Goal: Transaction & Acquisition: Obtain resource

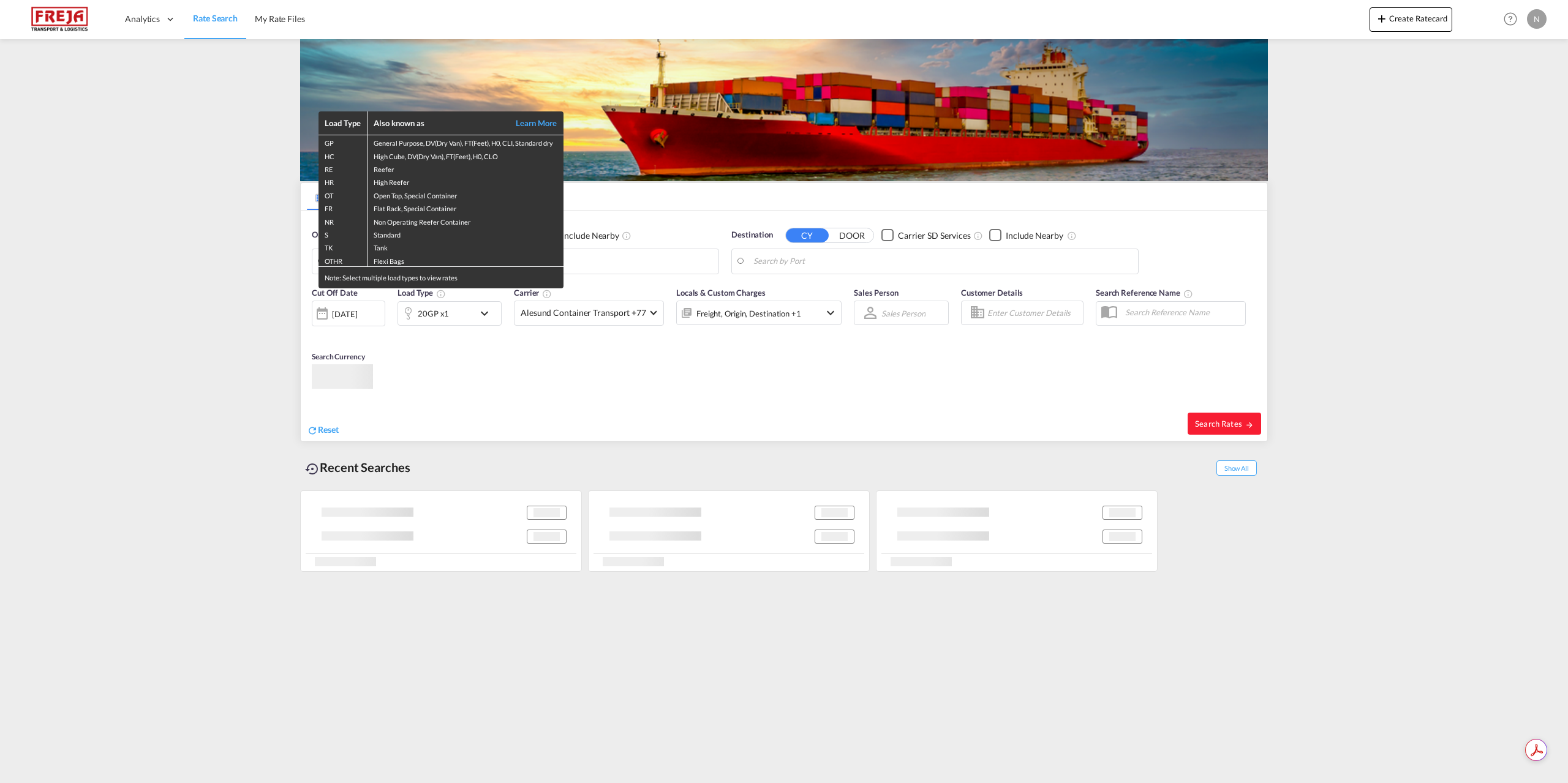
type input "[GEOGRAPHIC_DATA] ([GEOGRAPHIC_DATA]), DKCPH"
type input "[GEOGRAPHIC_DATA], [GEOGRAPHIC_DATA]"
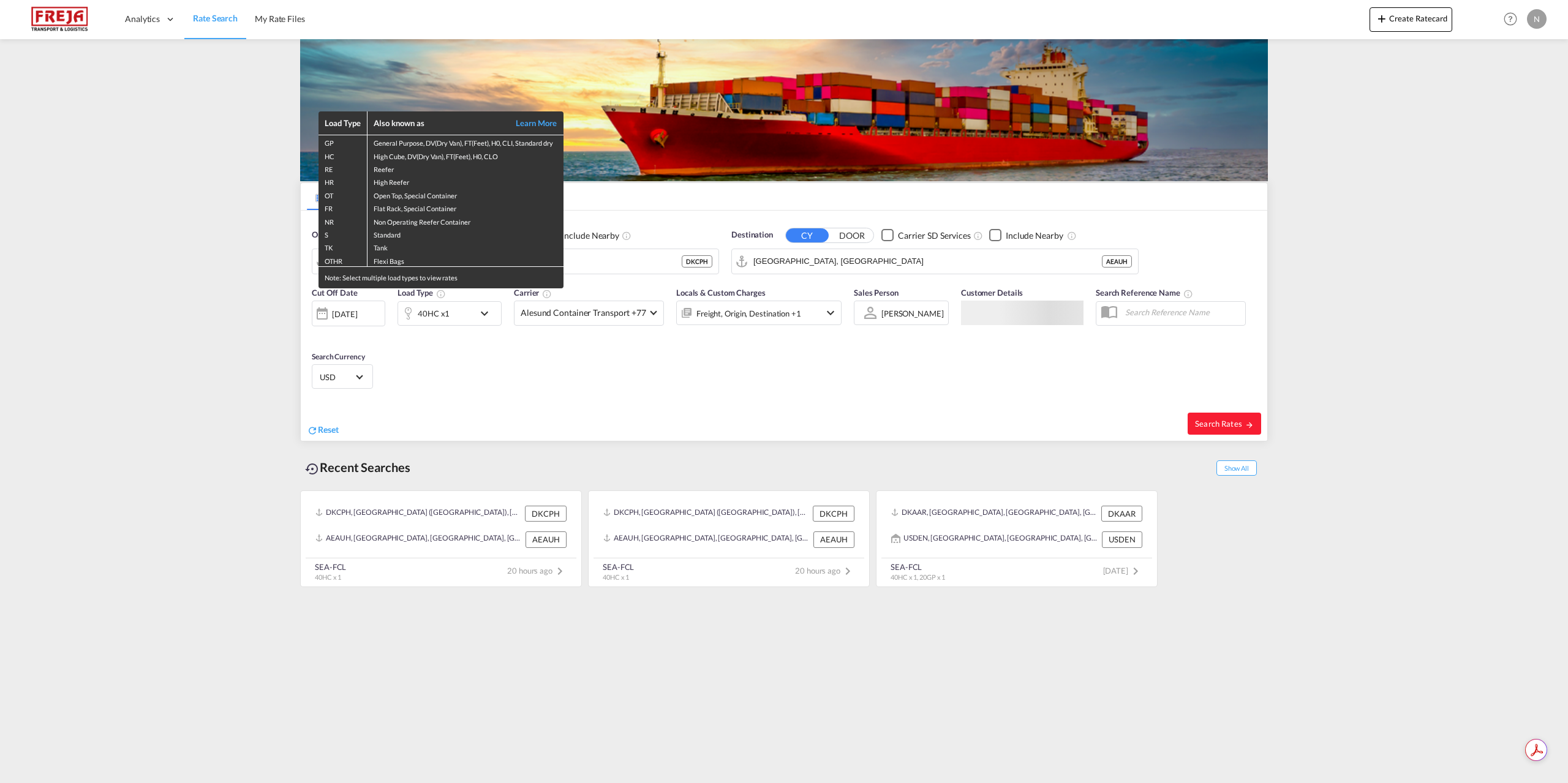
click at [584, 260] on div "Load Type Also known as Learn More GP General Purpose, DV(Dry Van), FT(Feet), H…" at bounding box center [784, 392] width 1568 height 783
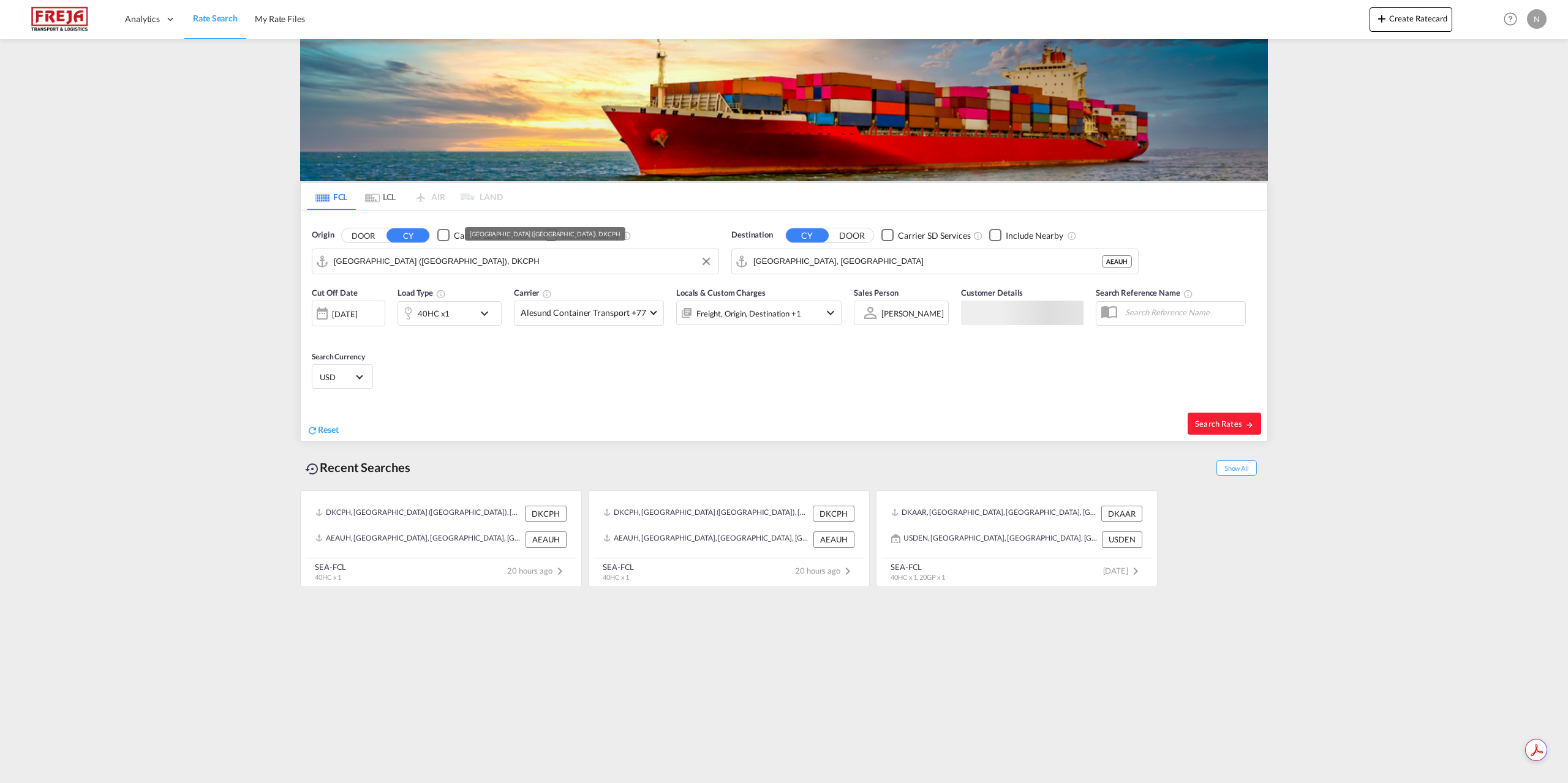
click at [584, 260] on input "[GEOGRAPHIC_DATA] ([GEOGRAPHIC_DATA]), DKCPH" at bounding box center [523, 261] width 379 height 18
click at [410, 294] on div "Aarhus [GEOGRAPHIC_DATA] DKAAR" at bounding box center [429, 295] width 233 height 37
type input "[GEOGRAPHIC_DATA], [GEOGRAPHIC_DATA]"
click at [849, 267] on input "[GEOGRAPHIC_DATA], [GEOGRAPHIC_DATA]" at bounding box center [943, 261] width 379 height 18
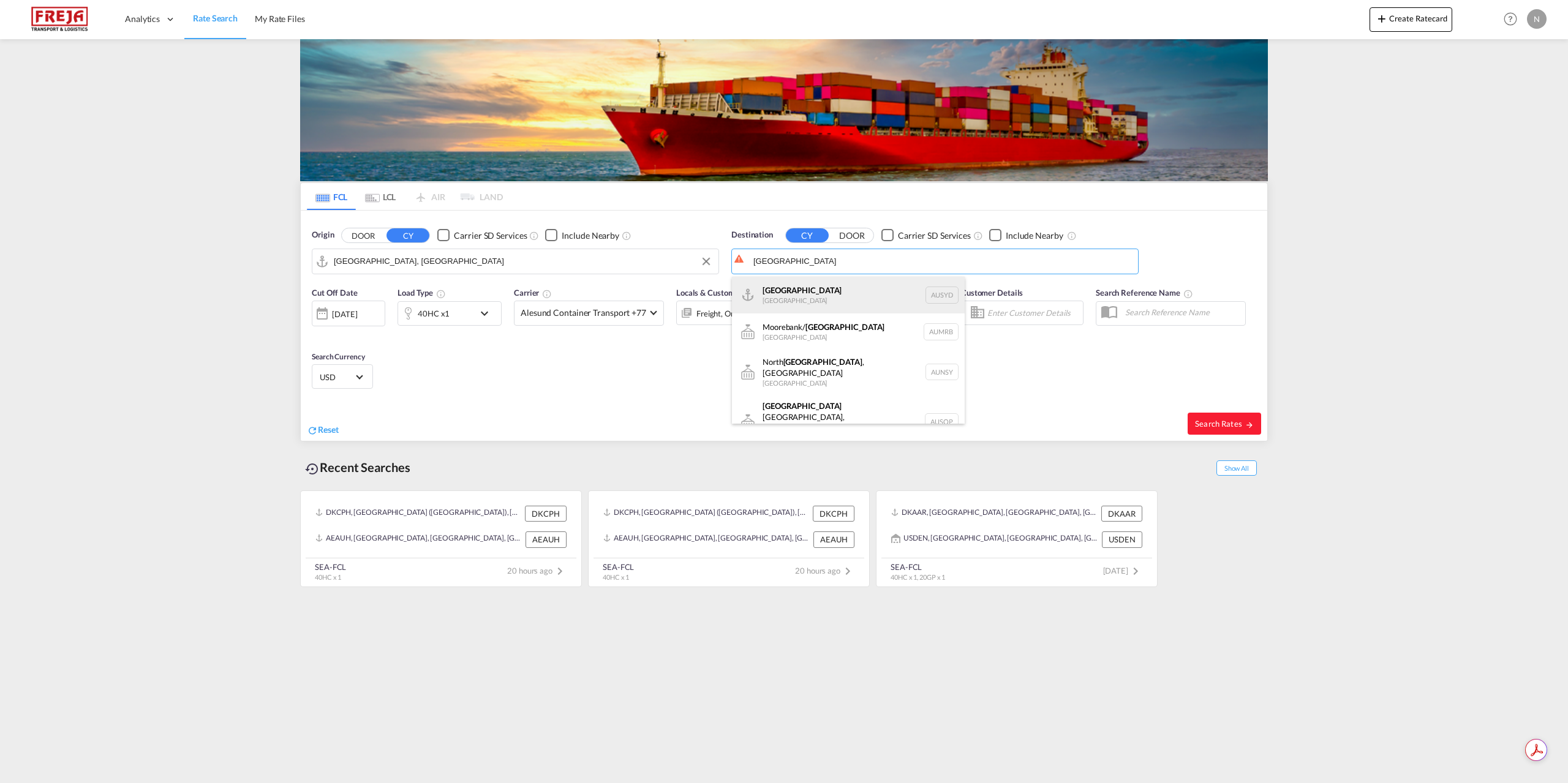
click at [836, 290] on div "[GEOGRAPHIC_DATA] [GEOGRAPHIC_DATA] AUSYD" at bounding box center [849, 295] width 233 height 37
type input "[GEOGRAPHIC_DATA], AUSYD"
click at [629, 316] on span "Alesund Container Transport +77" at bounding box center [583, 313] width 126 height 12
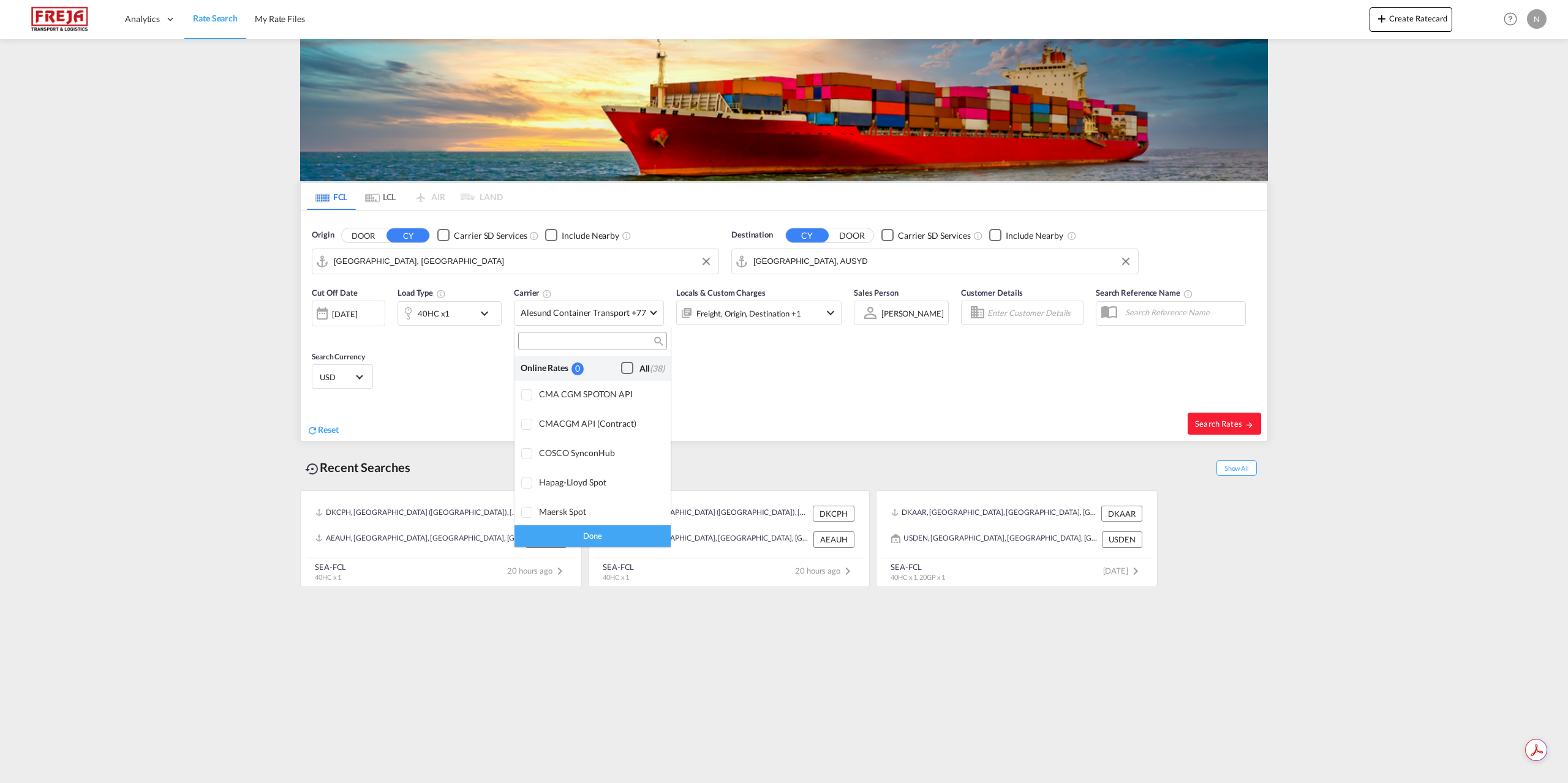
click at [640, 368] on div "All (38)" at bounding box center [652, 368] width 25 height 12
click at [626, 533] on div "Done" at bounding box center [592, 536] width 156 height 21
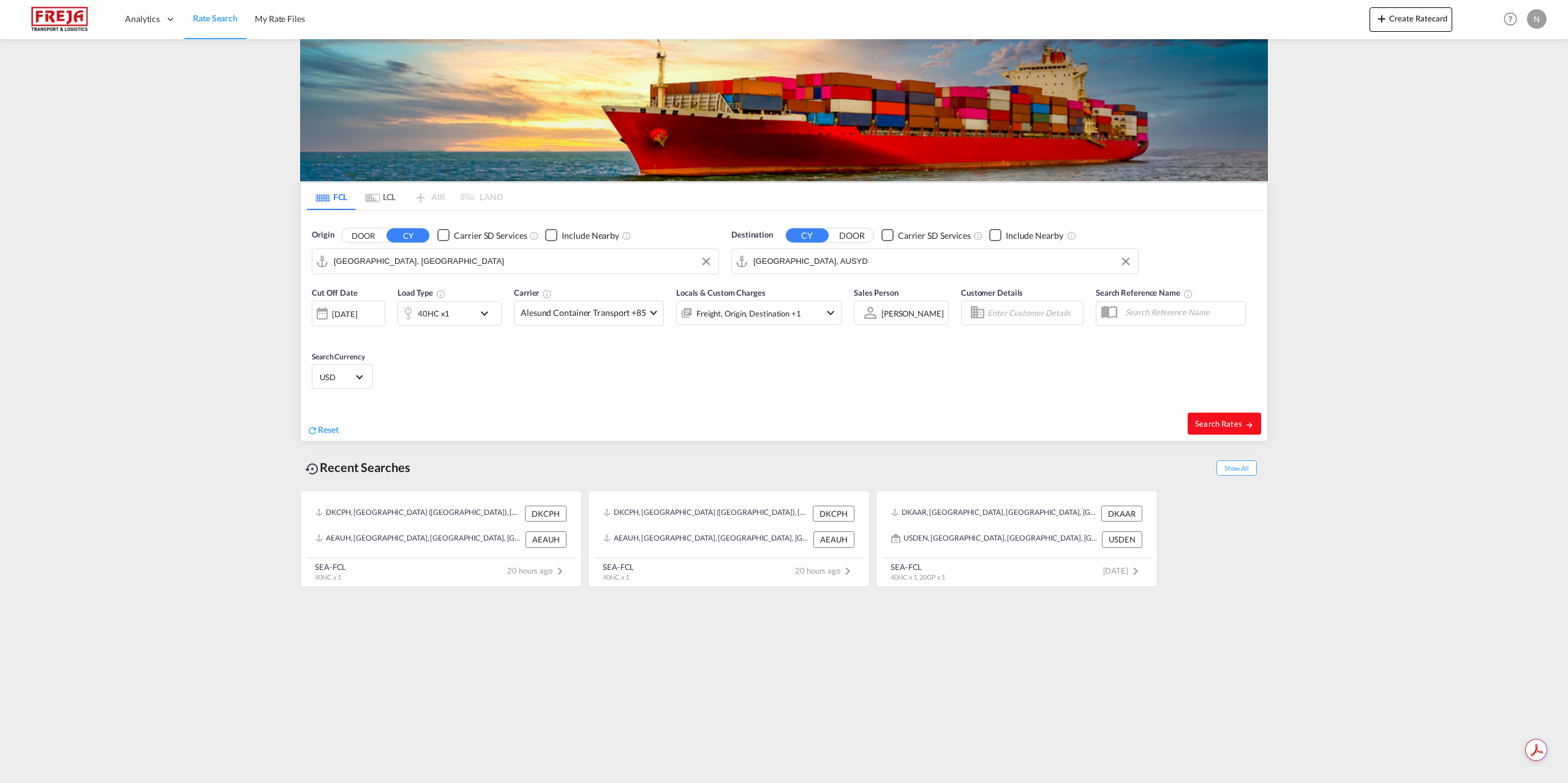
click at [1218, 425] on span "Search Rates" at bounding box center [1224, 423] width 59 height 10
type input "DKAAR to AUSYD / [DATE]"
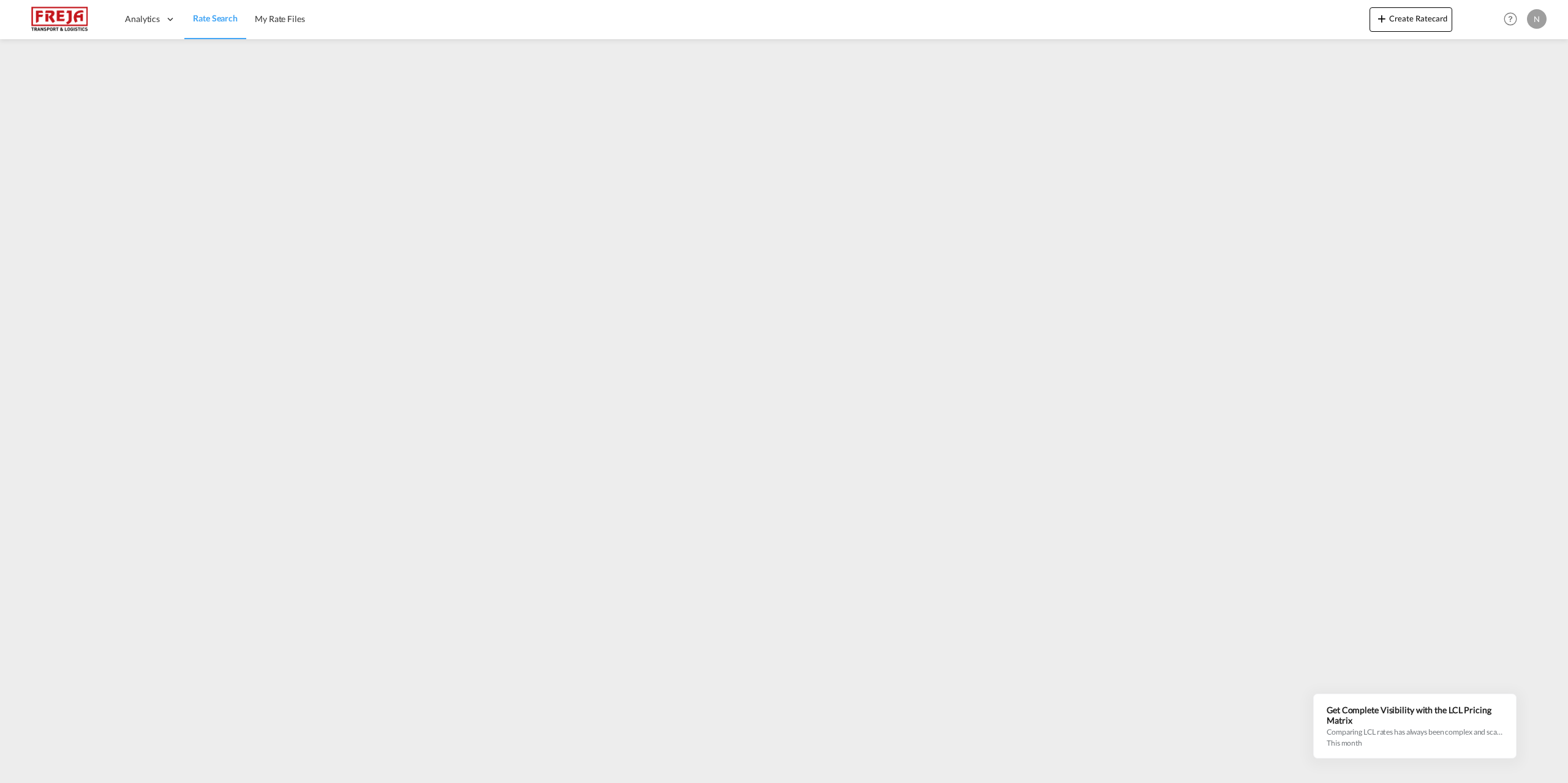
click at [79, 17] on img at bounding box center [60, 19] width 83 height 28
click at [74, 21] on img at bounding box center [60, 19] width 83 height 28
click at [57, 14] on img at bounding box center [60, 19] width 83 height 28
click at [56, 13] on img at bounding box center [60, 19] width 83 height 28
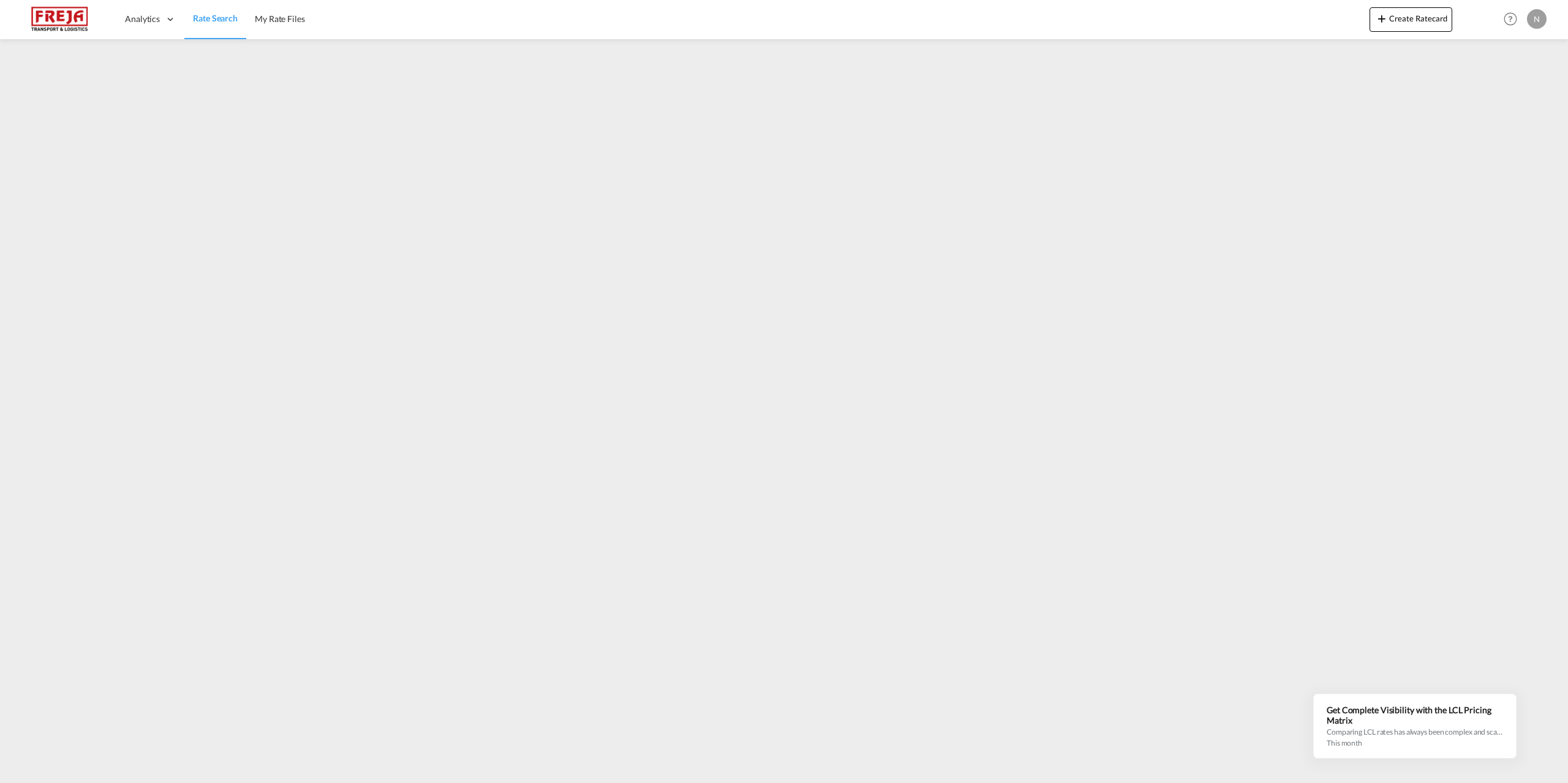
click at [55, 13] on img at bounding box center [60, 19] width 83 height 28
click at [221, 21] on span "Rate Search" at bounding box center [215, 18] width 45 height 10
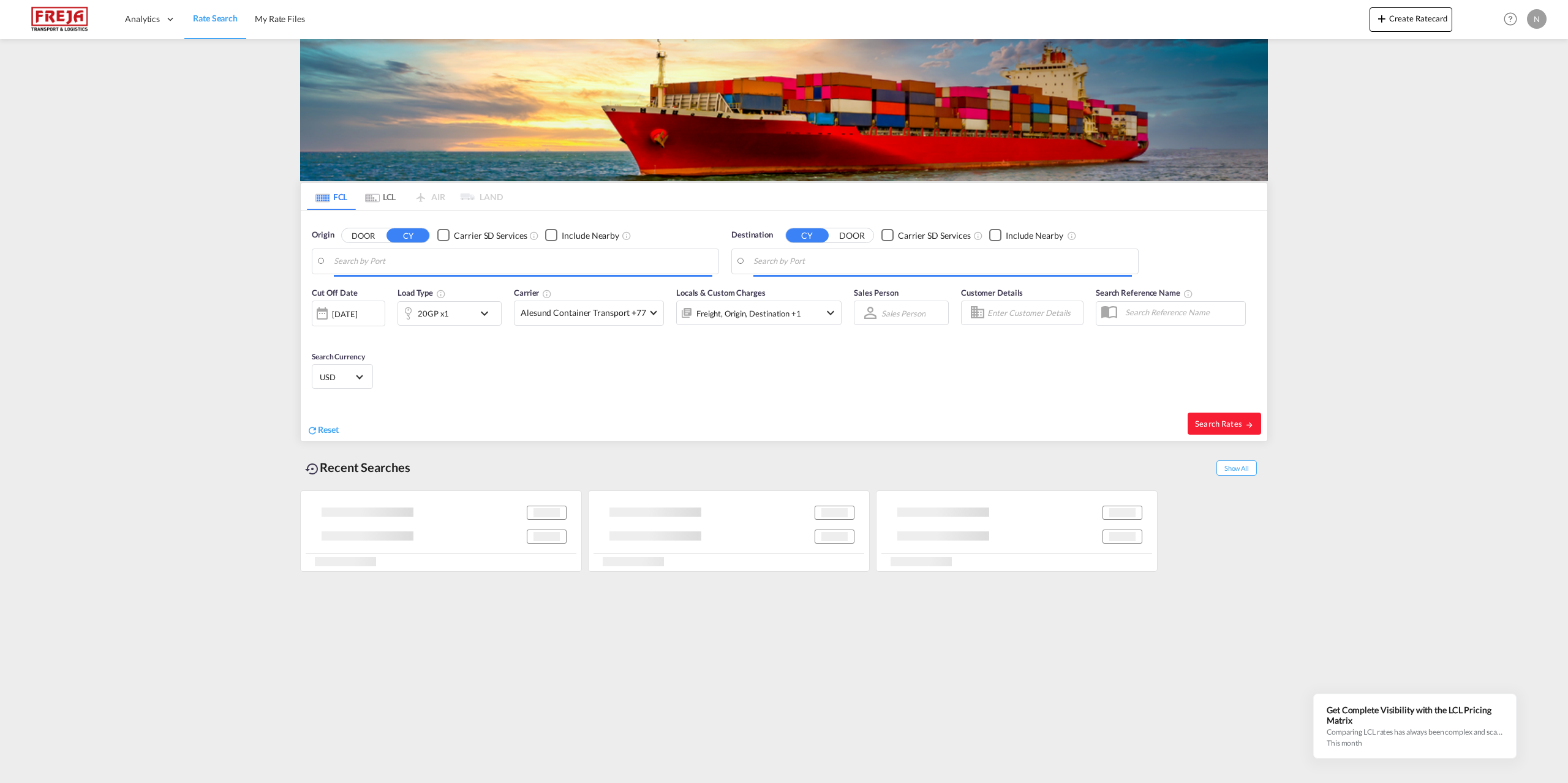
type input "[GEOGRAPHIC_DATA], [GEOGRAPHIC_DATA]"
type input "[GEOGRAPHIC_DATA], AUSYD"
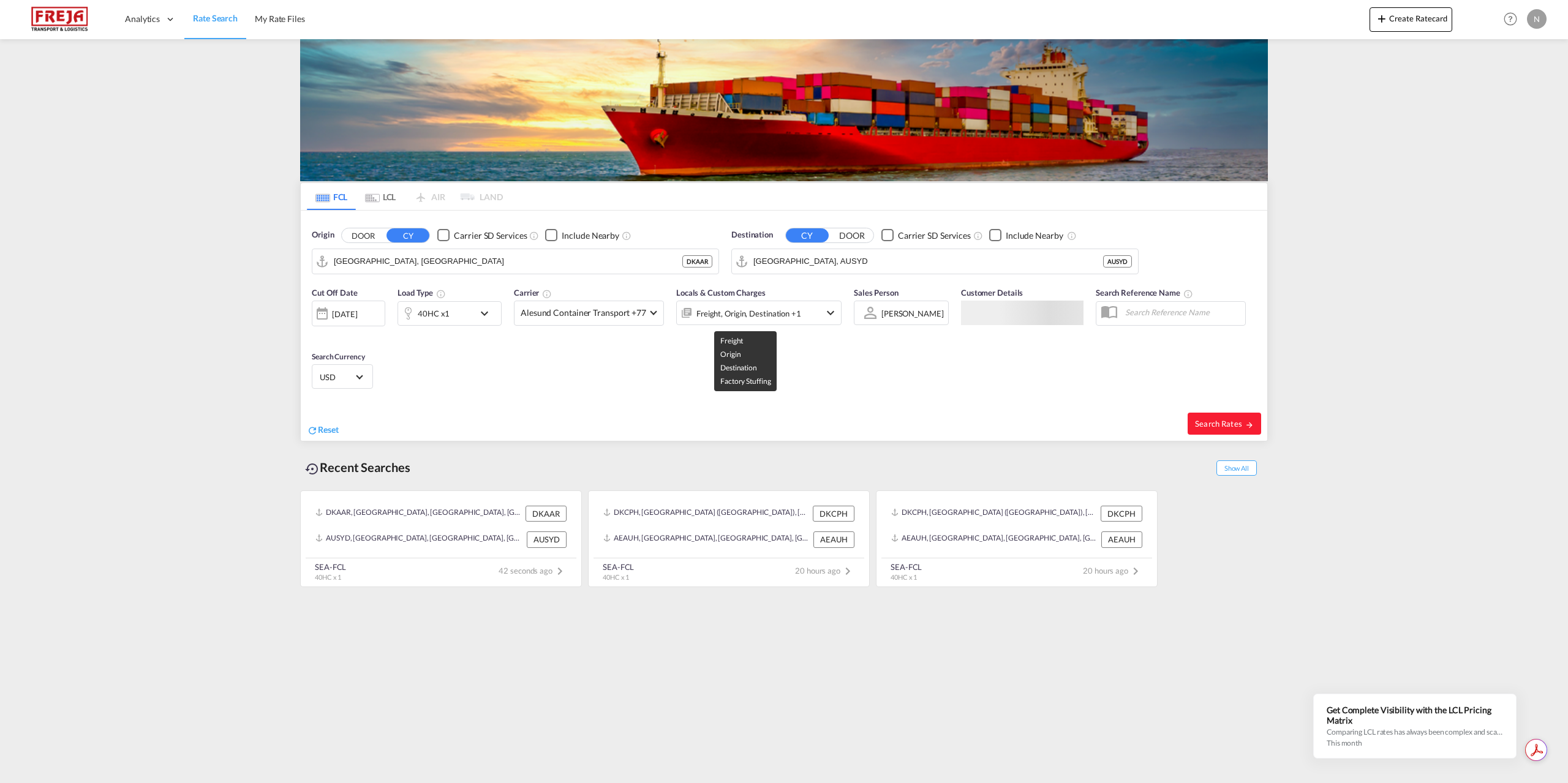
click at [765, 311] on div "Freight, Origin, Destination +1" at bounding box center [749, 313] width 105 height 17
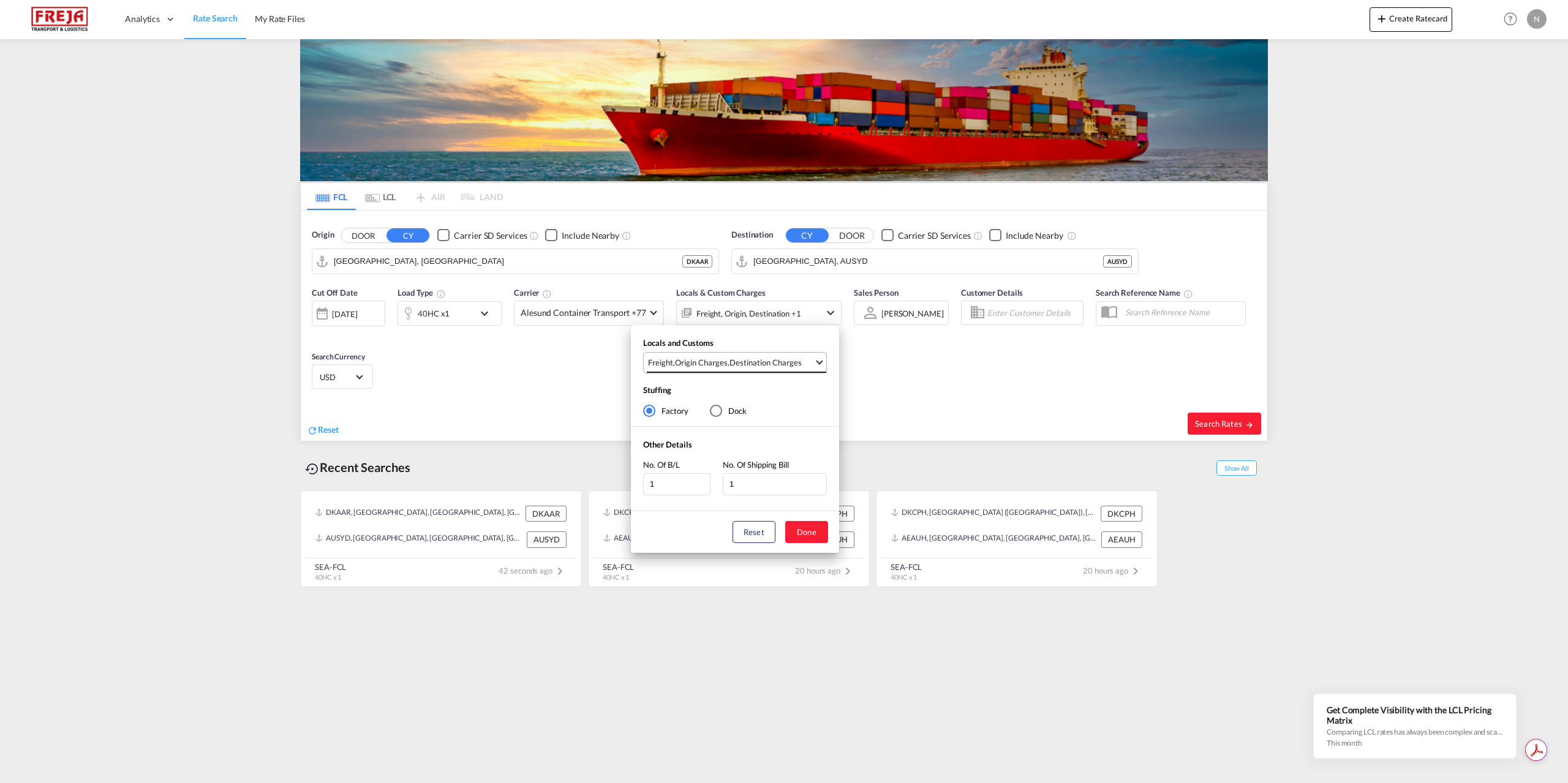
click at [708, 355] on md-select-value "Freight , Origin Charges , Destination Charges" at bounding box center [736, 362] width 179 height 20
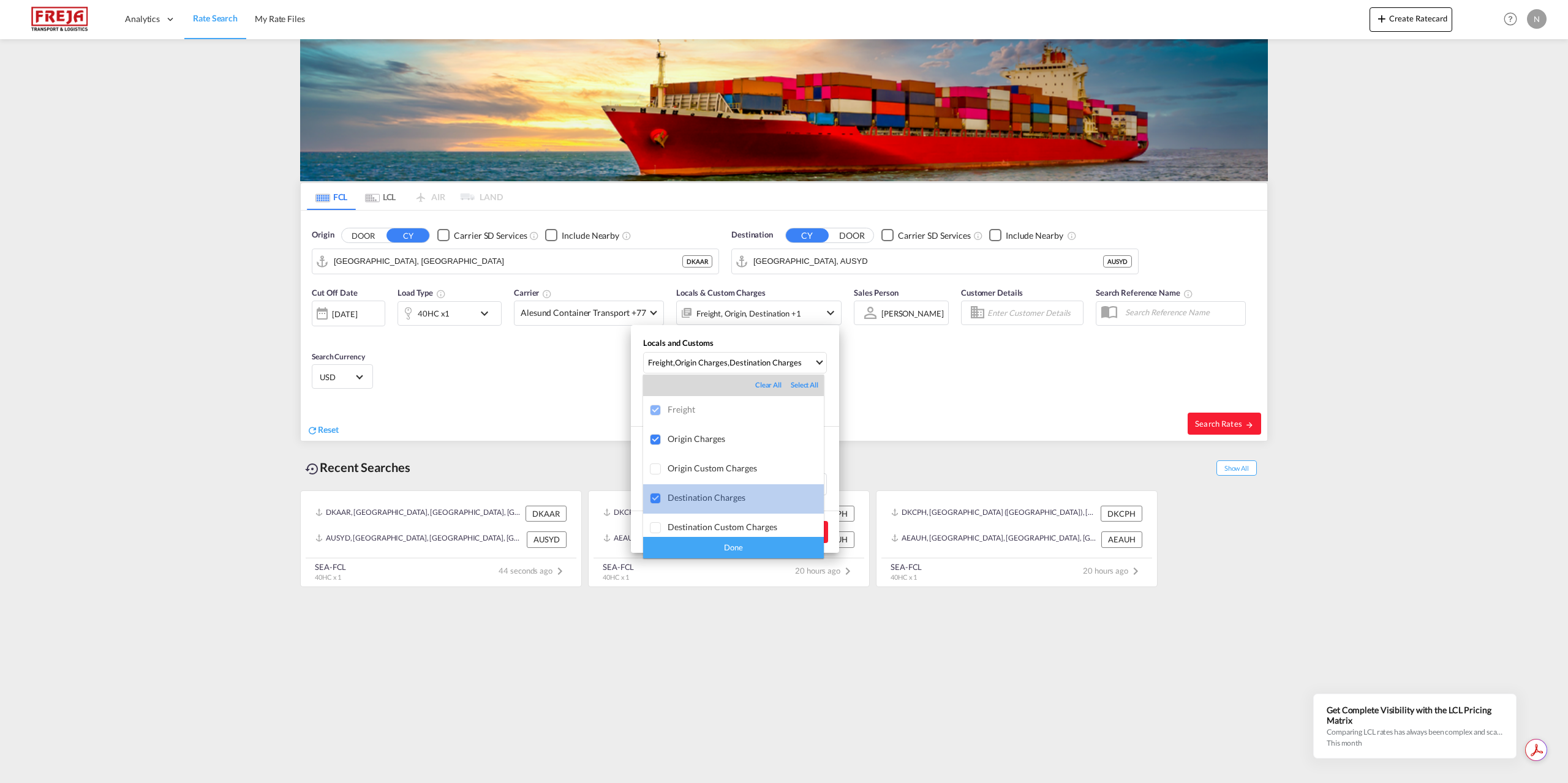
click at [759, 504] on md-option "Destination Charges" at bounding box center [733, 498] width 181 height 29
click at [745, 549] on div "Done" at bounding box center [733, 547] width 181 height 21
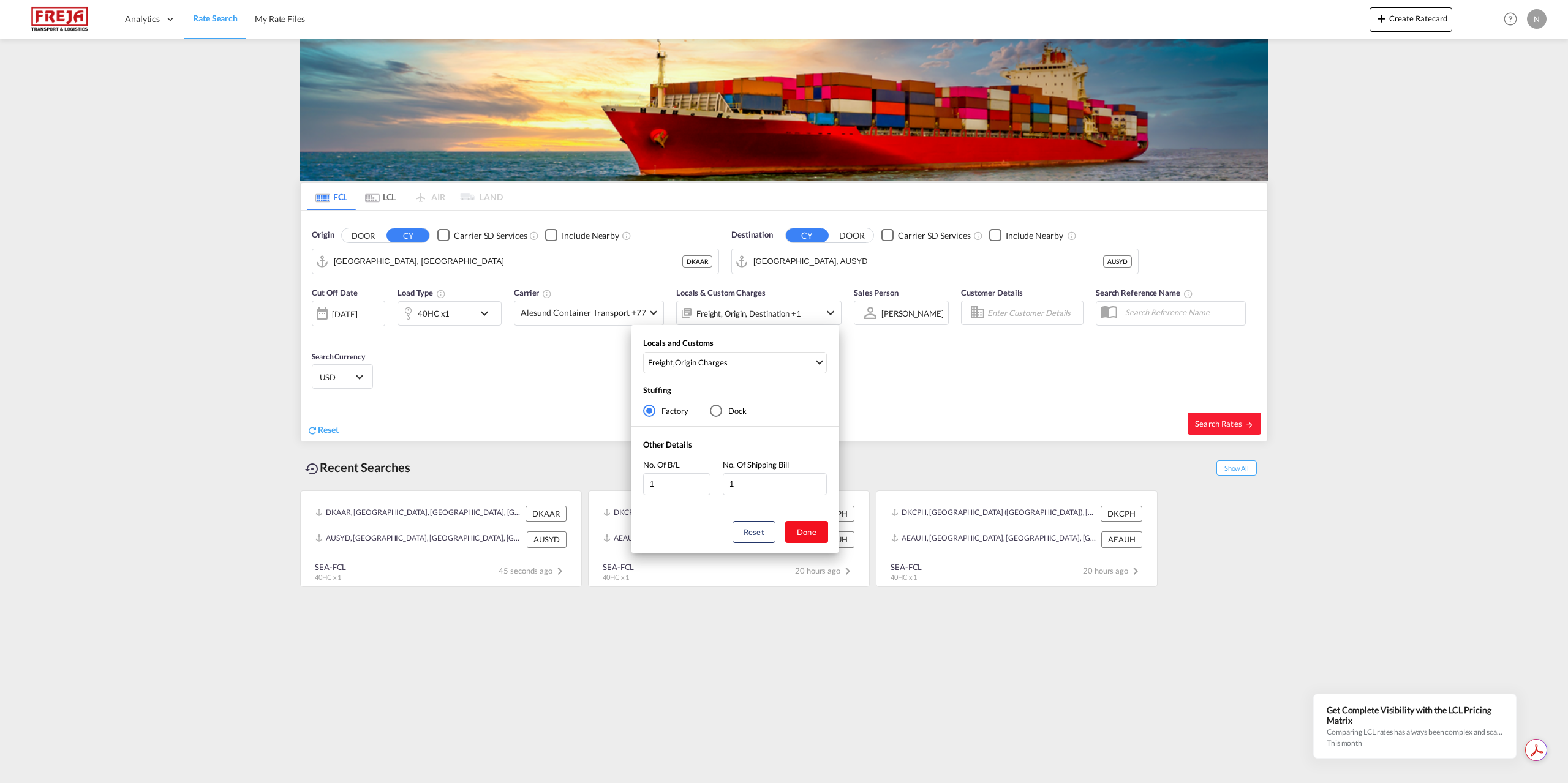
click at [809, 530] on button "Done" at bounding box center [807, 532] width 43 height 22
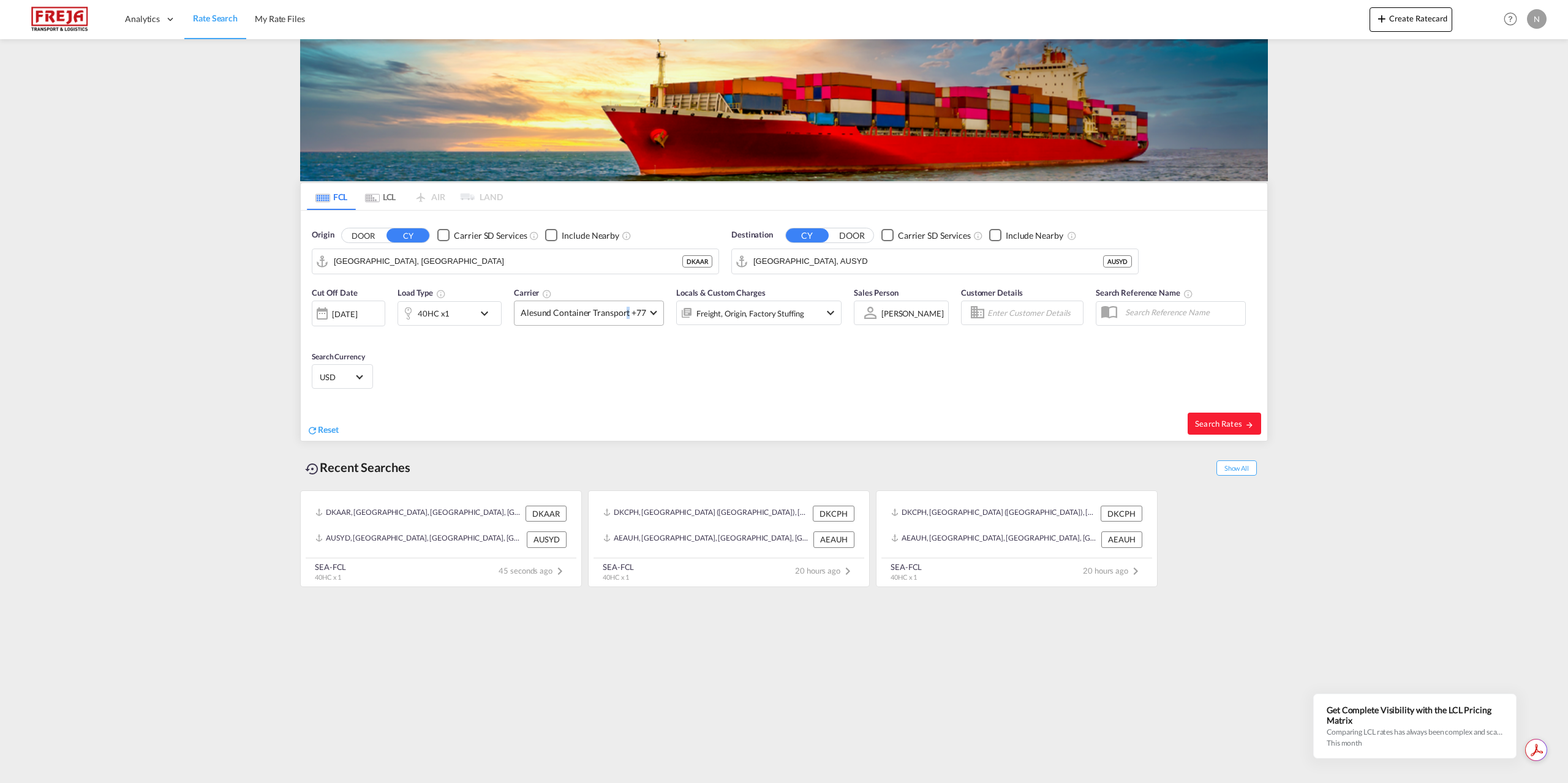
click at [625, 313] on span "Alesund Container Transport +77" at bounding box center [583, 313] width 126 height 12
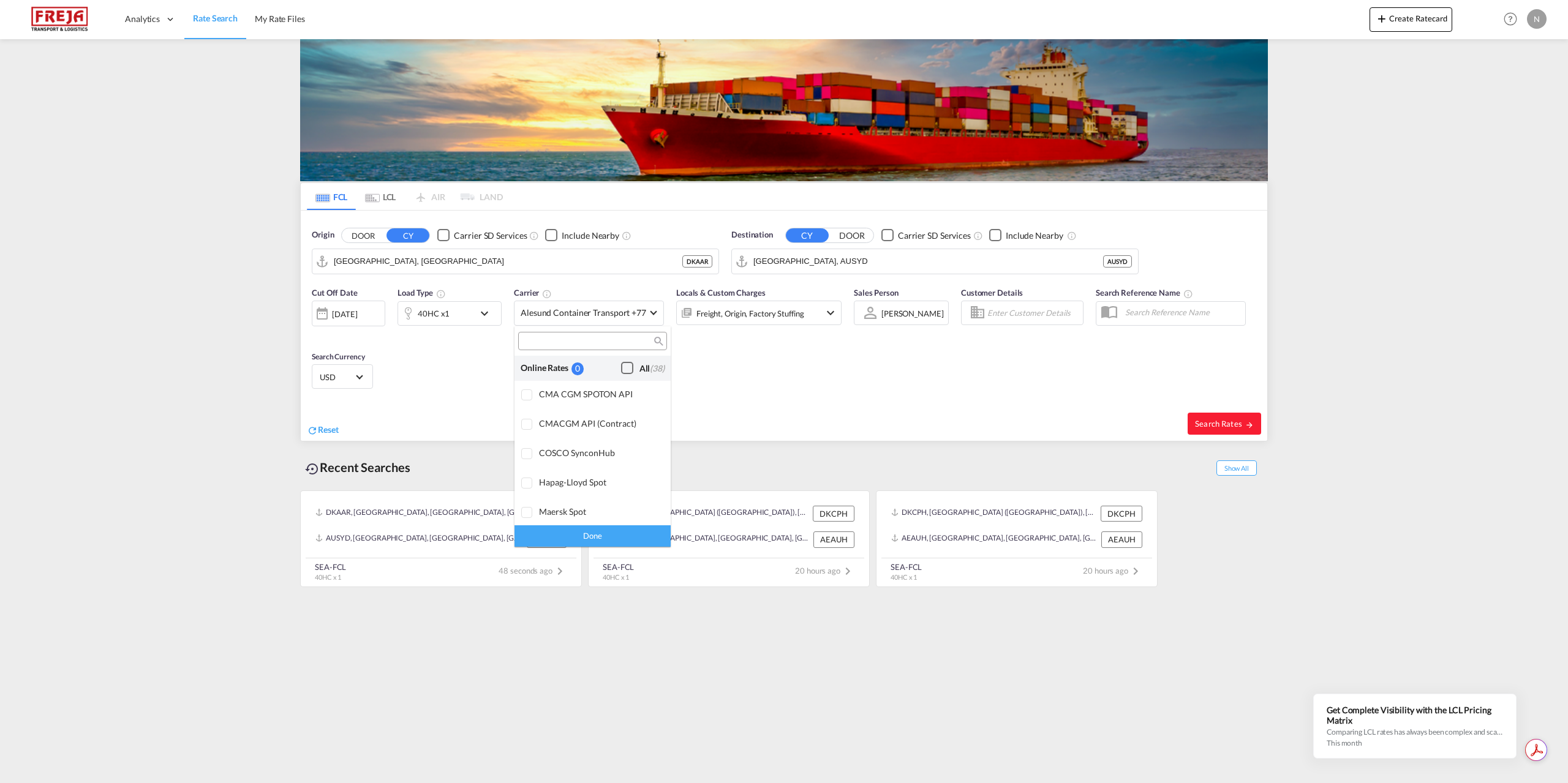
click at [622, 363] on div "Checkbox No Ink" at bounding box center [627, 368] width 12 height 12
click at [618, 531] on div "Done" at bounding box center [592, 536] width 156 height 21
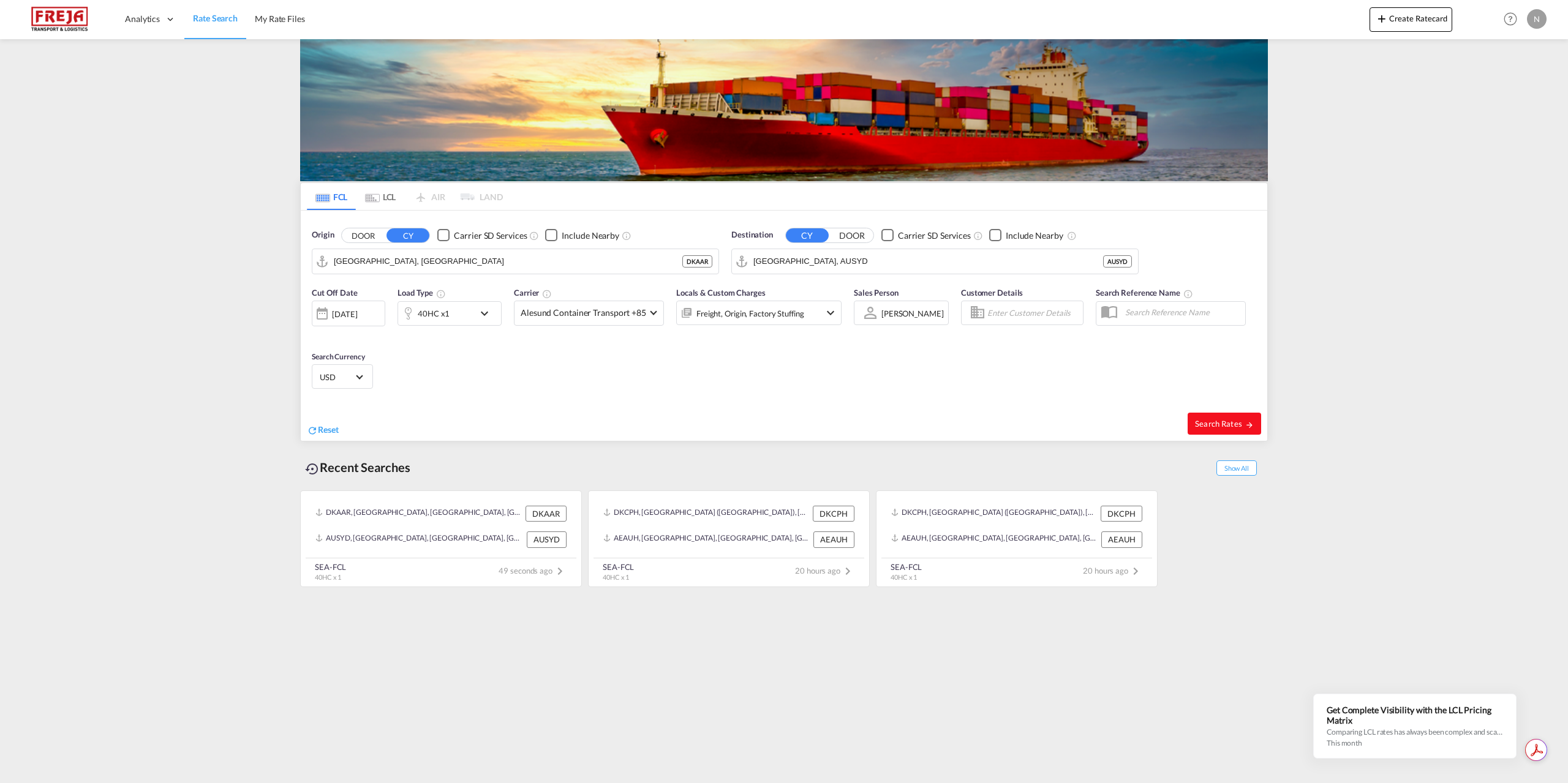
click at [1224, 424] on span "Search Rates" at bounding box center [1224, 423] width 59 height 10
type input "DKAAR to AUSYD / [DATE]"
